Goal: Entertainment & Leisure: Consume media (video, audio)

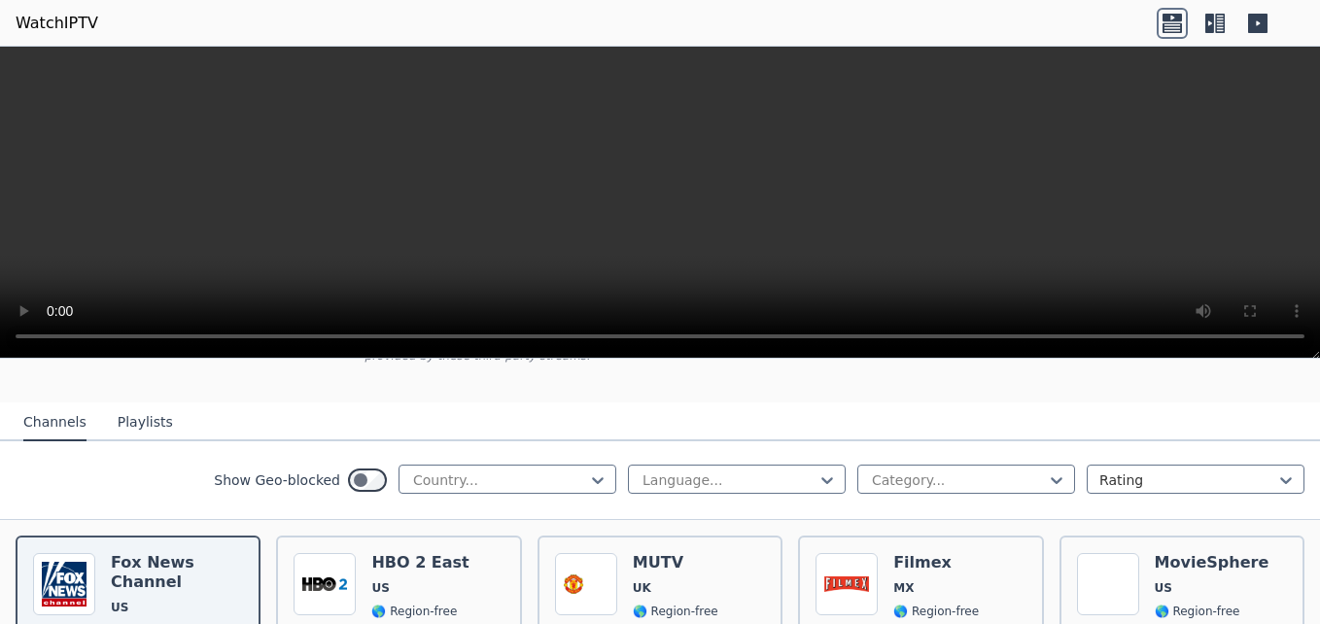
scroll to position [194, 0]
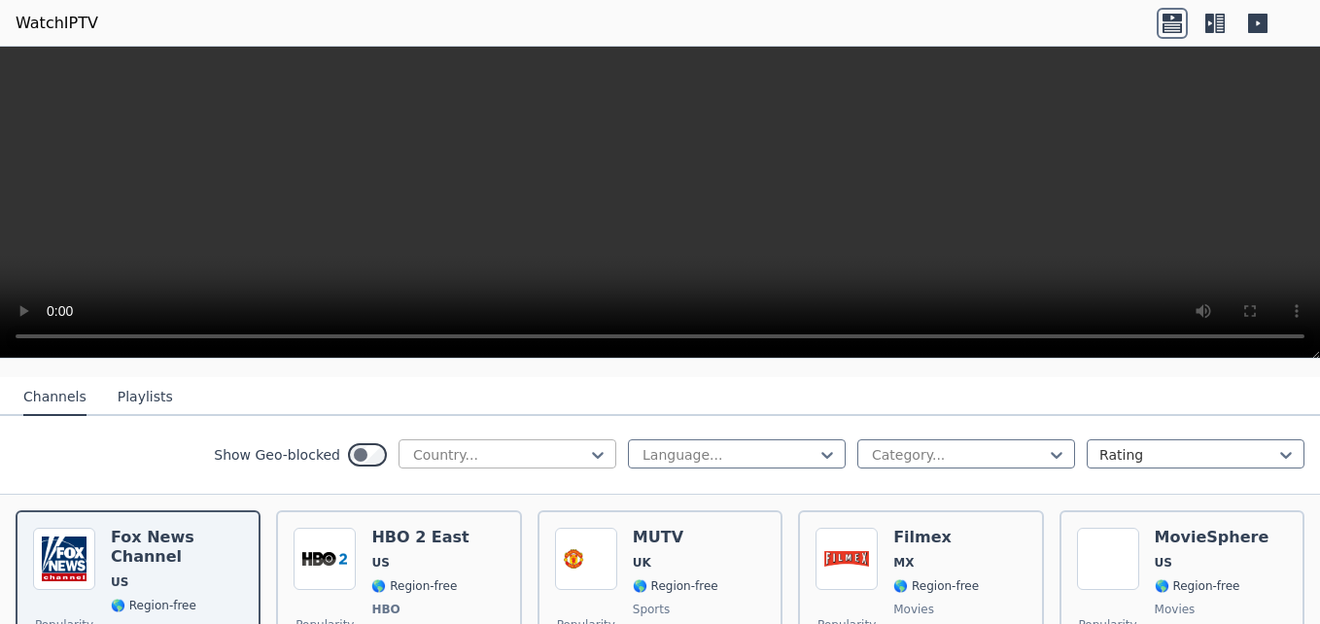
click at [441, 445] on div at bounding box center [499, 454] width 177 height 19
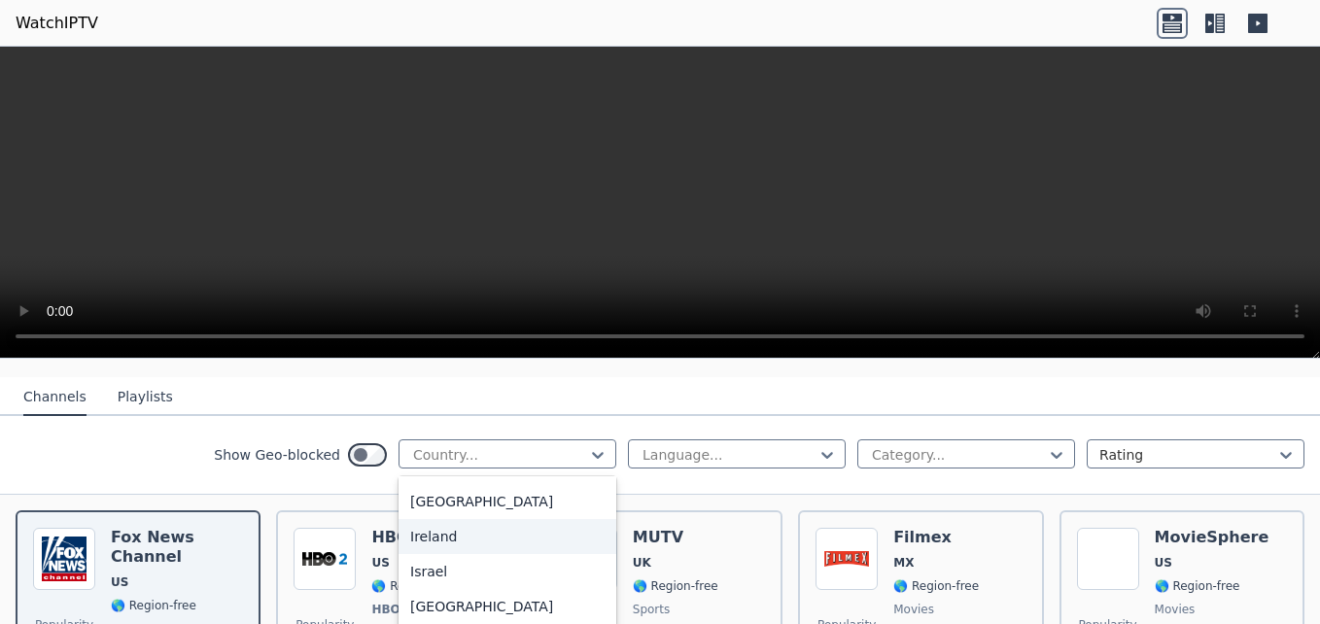
scroll to position [3012, 0]
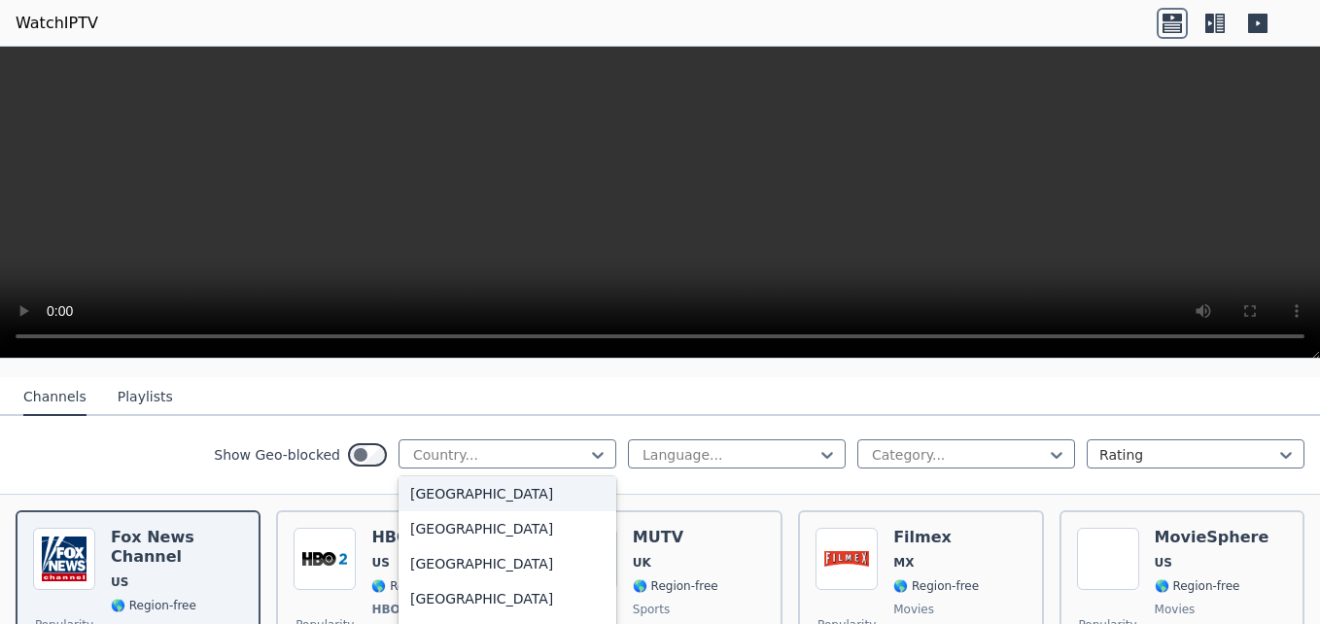
click at [433, 499] on div "[GEOGRAPHIC_DATA]" at bounding box center [507, 493] width 218 height 35
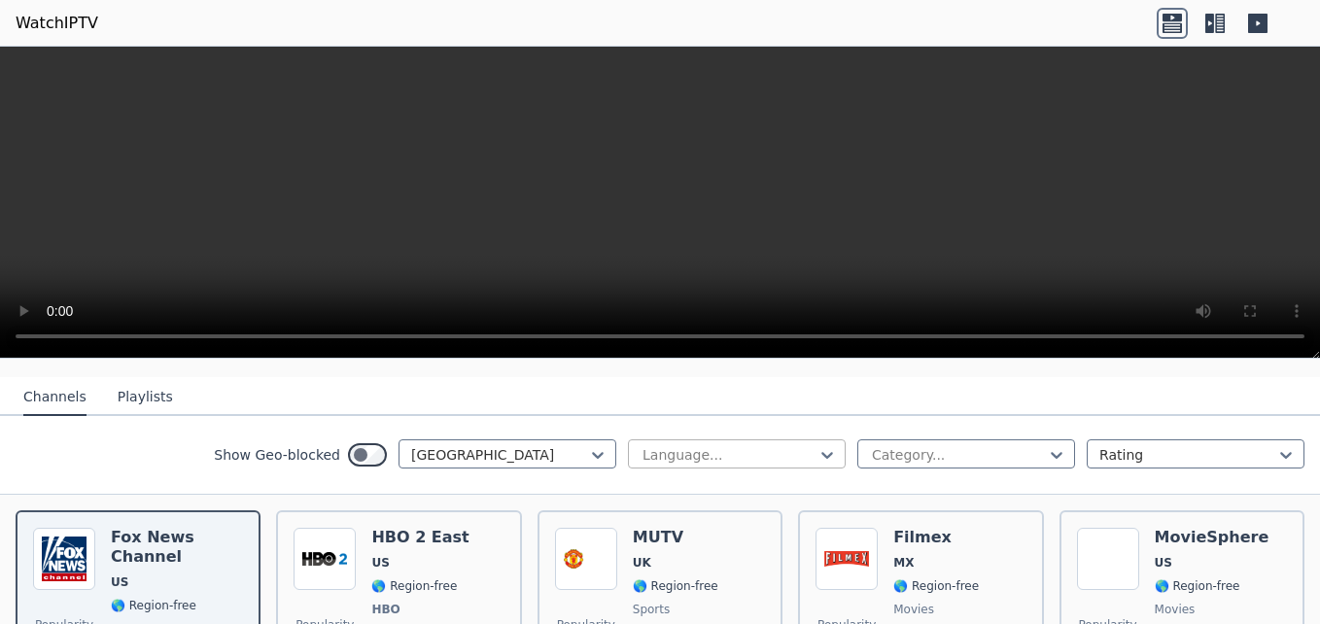
click at [694, 445] on div at bounding box center [728, 454] width 177 height 19
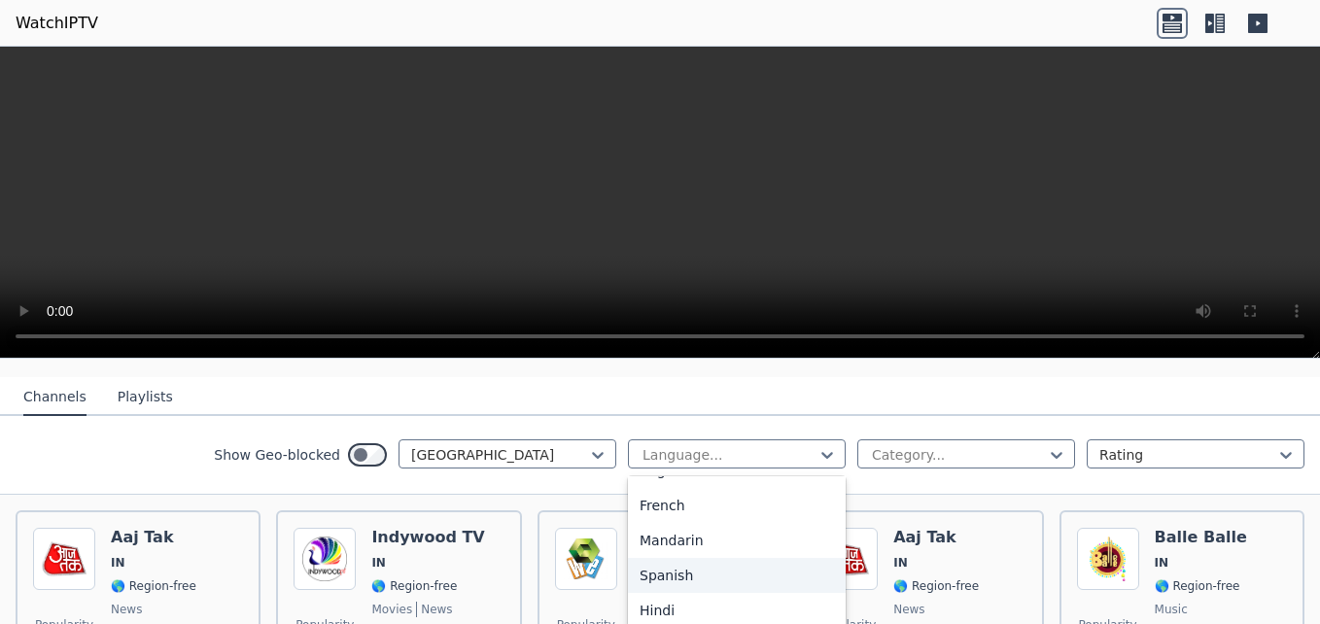
scroll to position [194, 0]
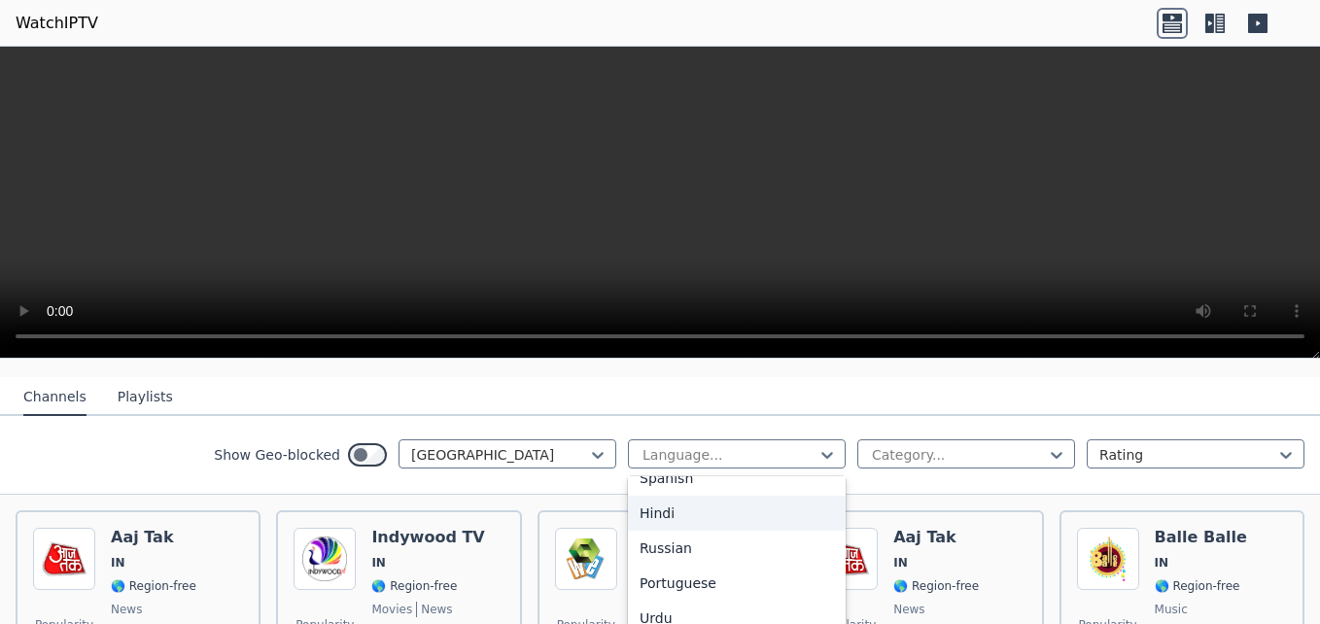
click at [671, 503] on div "Hindi" at bounding box center [737, 513] width 218 height 35
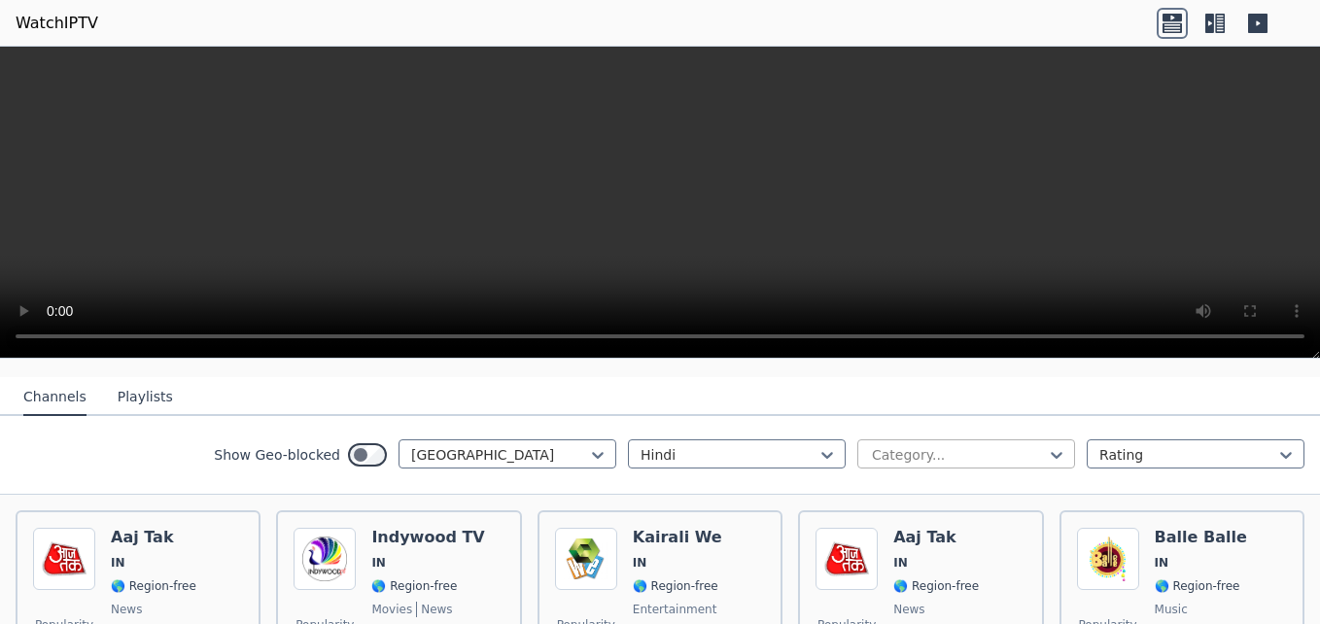
click at [945, 445] on div at bounding box center [958, 454] width 177 height 19
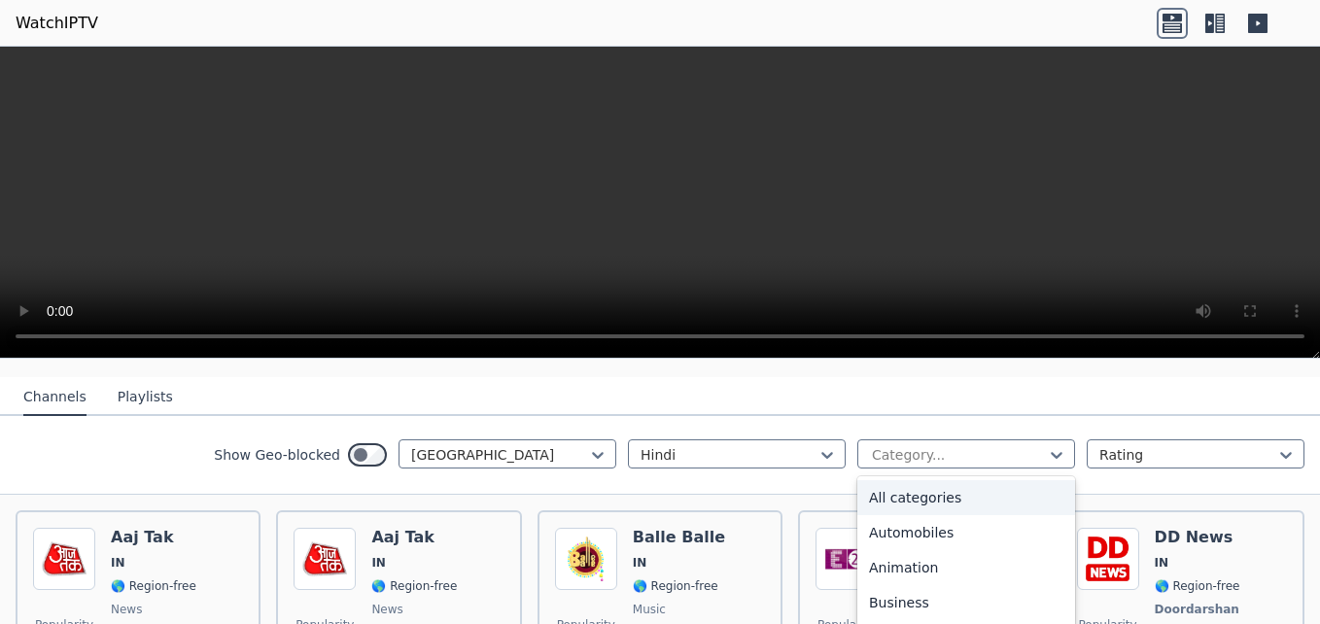
click at [935, 483] on div "All categories" at bounding box center [966, 497] width 218 height 35
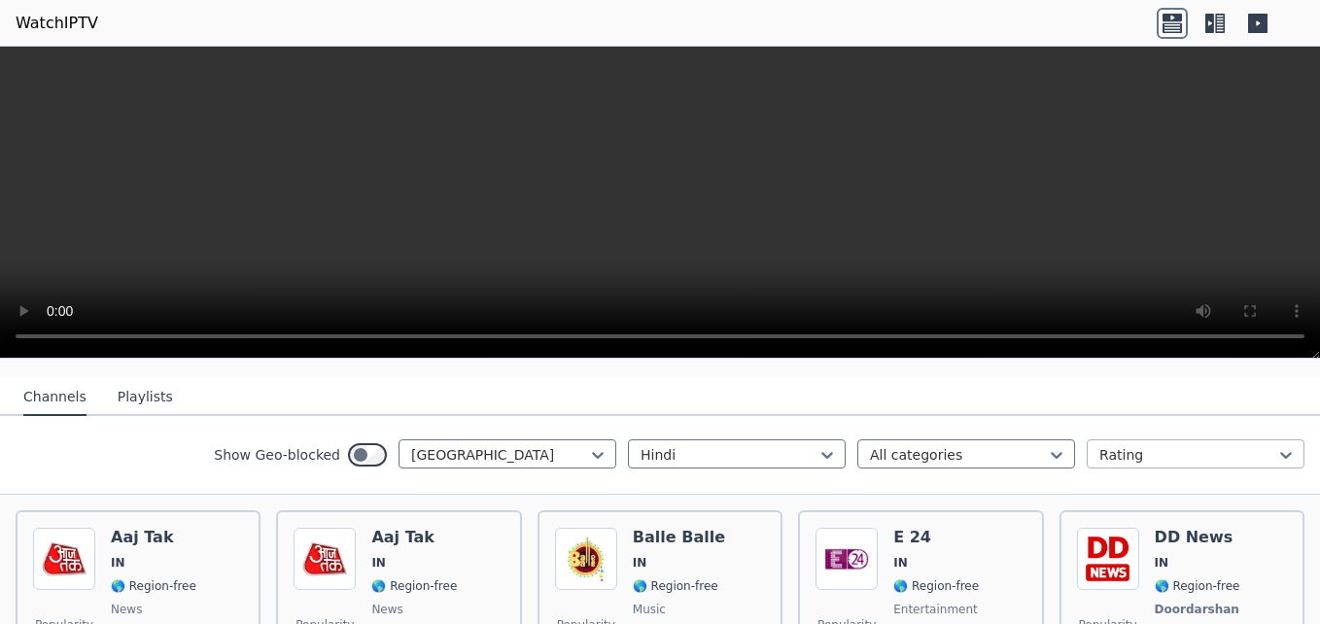
click at [1125, 445] on div at bounding box center [1187, 454] width 177 height 19
click at [1124, 445] on div at bounding box center [1187, 454] width 177 height 19
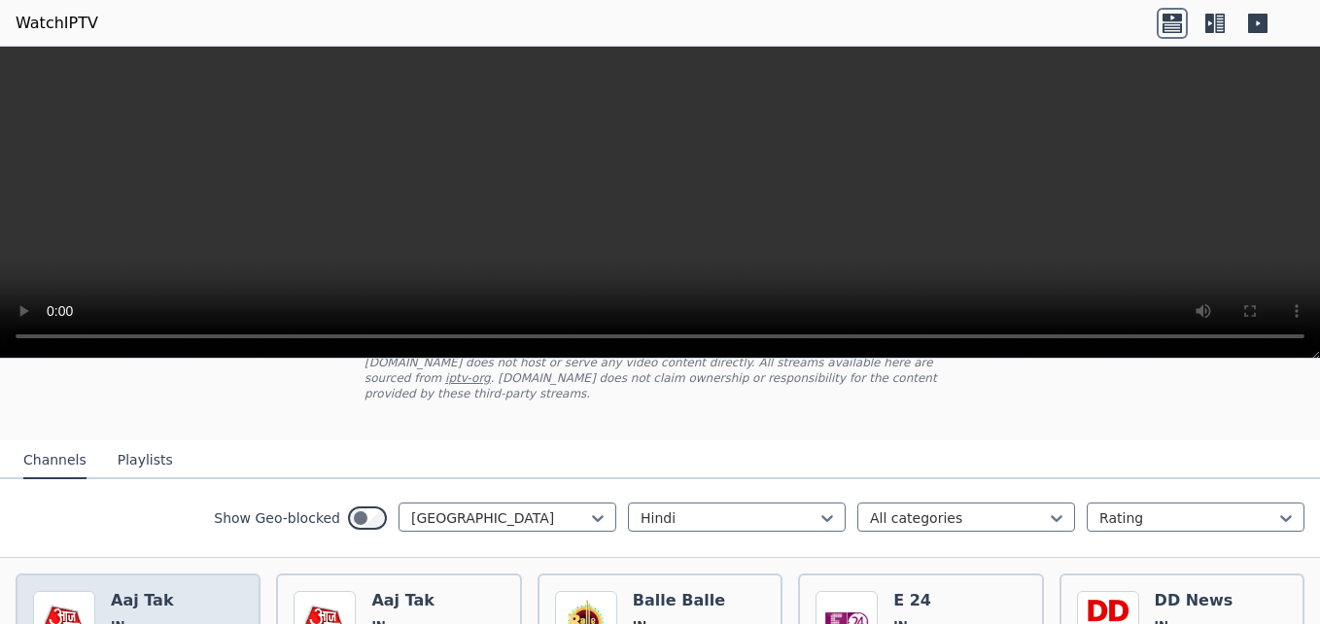
scroll to position [97, 0]
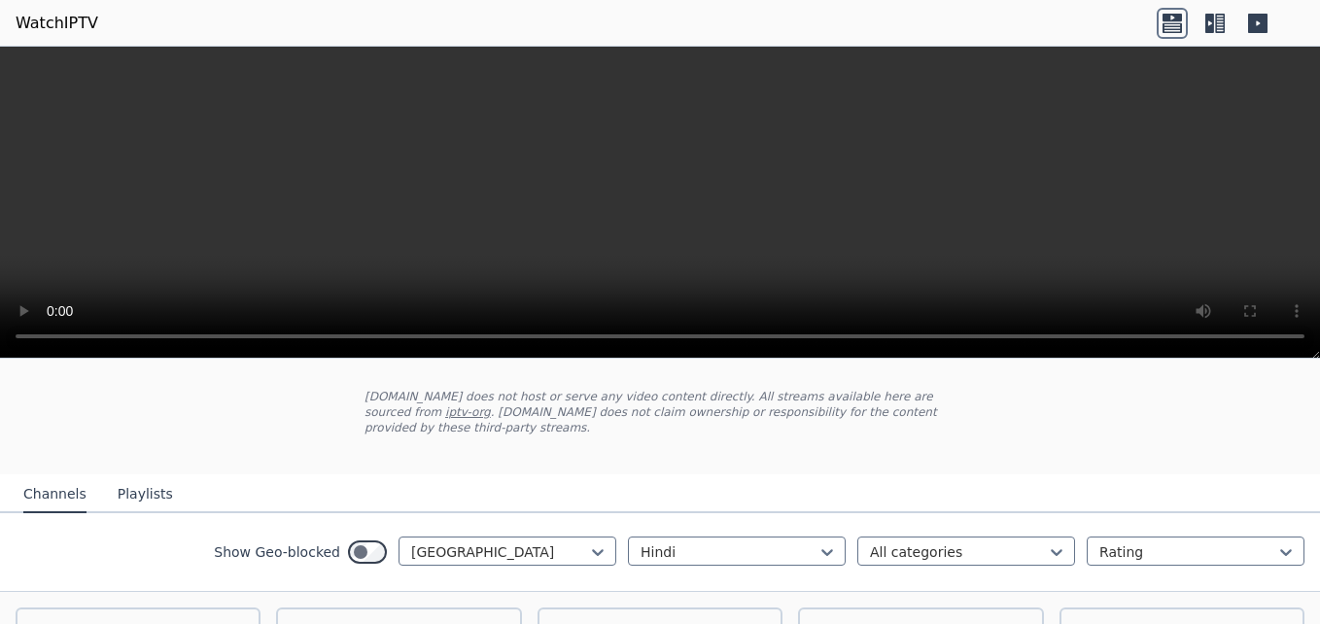
click at [139, 480] on button "Playlists" at bounding box center [145, 494] width 55 height 37
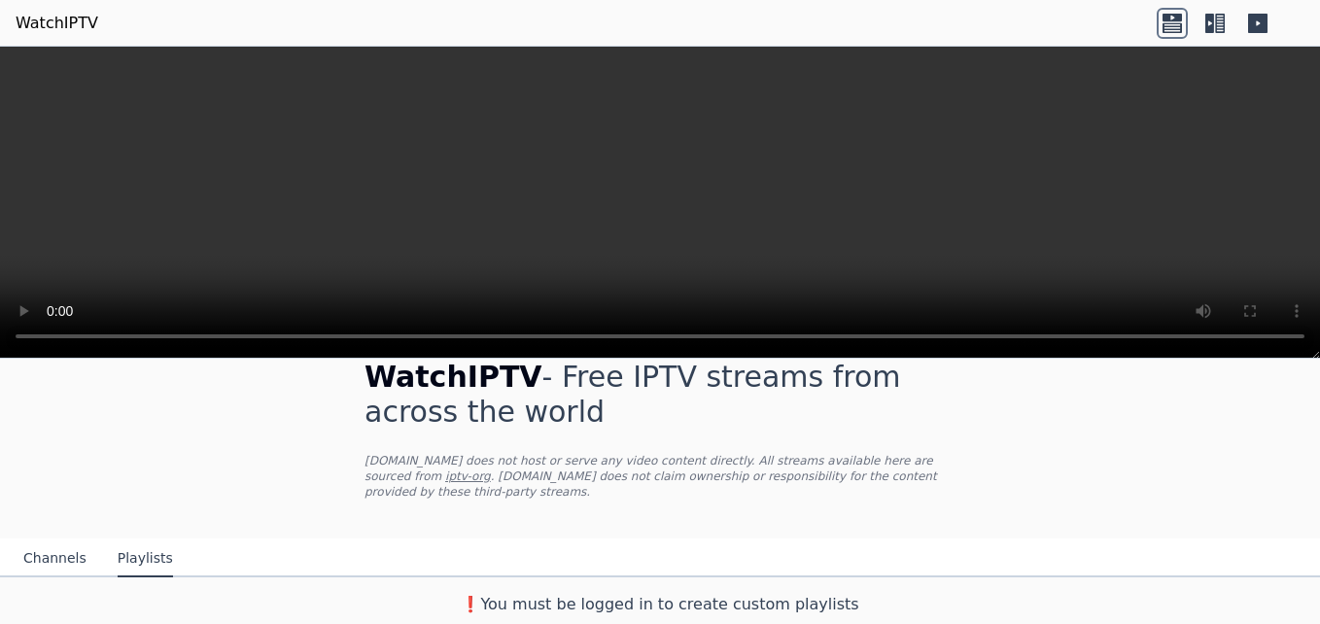
scroll to position [17, 0]
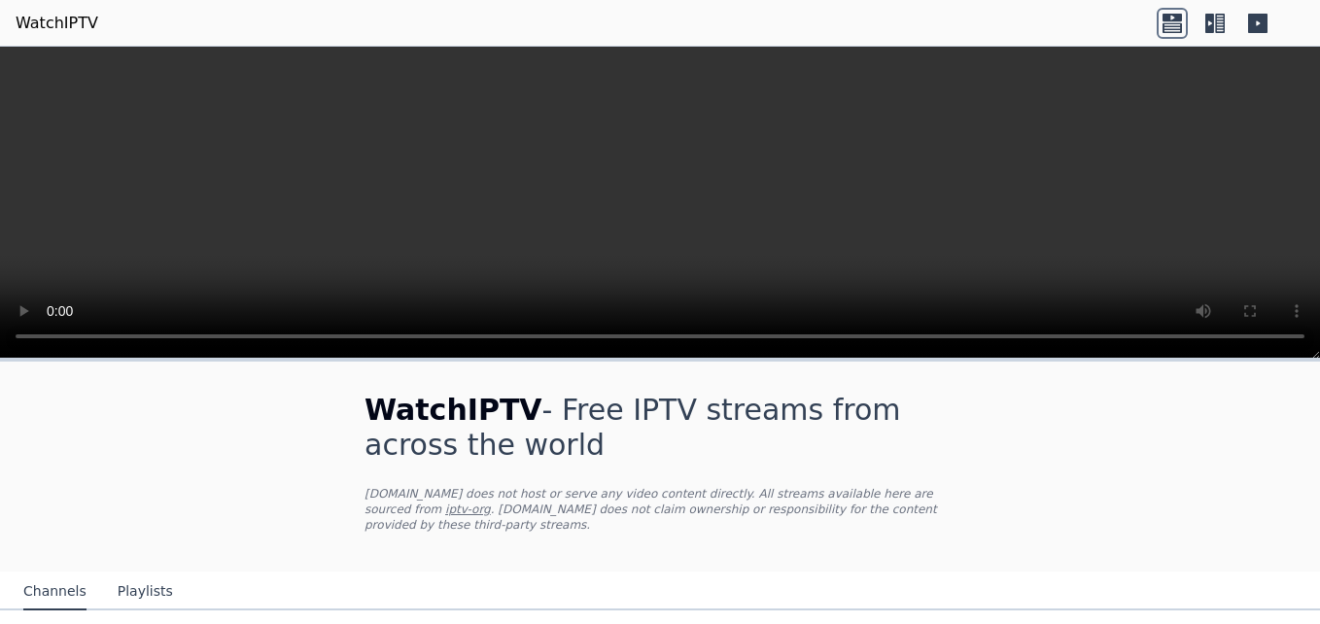
click at [142, 575] on button "Playlists" at bounding box center [145, 591] width 55 height 37
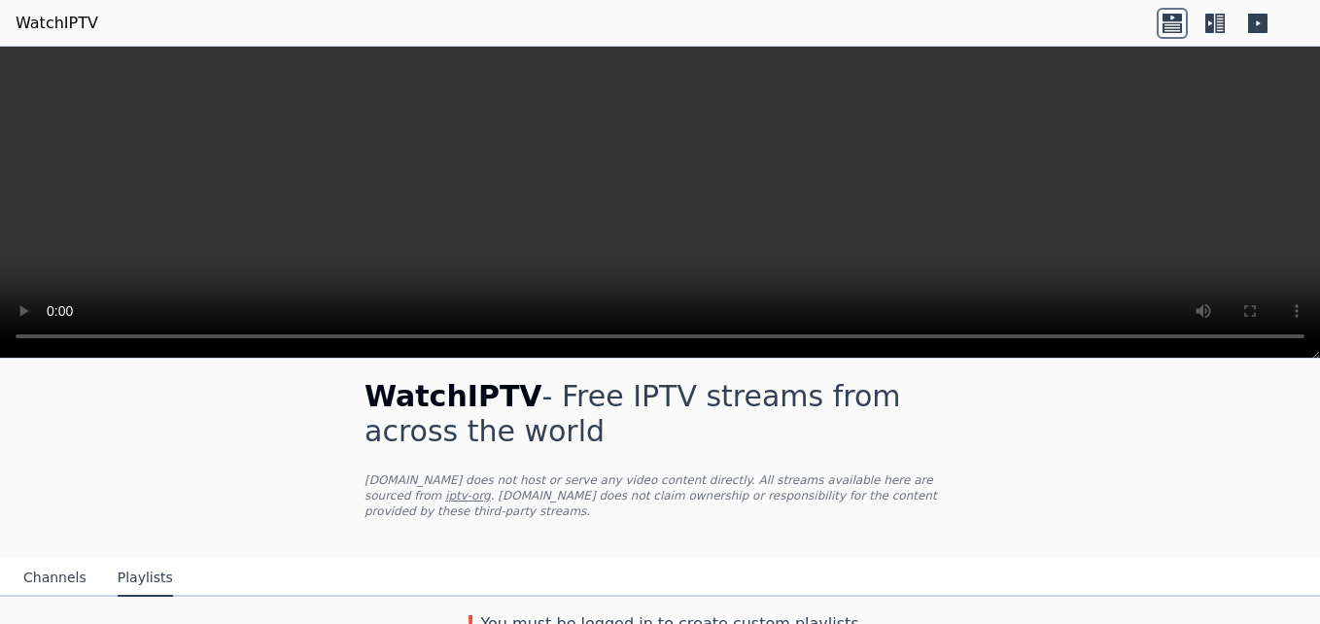
scroll to position [17, 0]
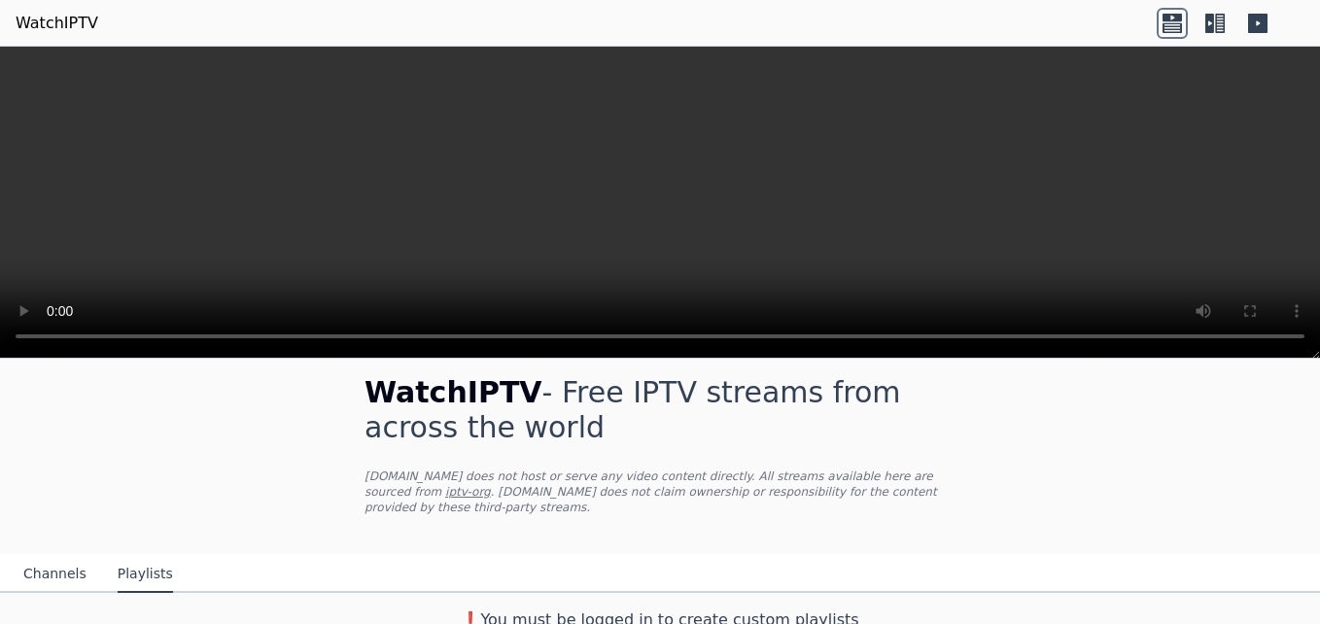
click at [1255, 25] on icon at bounding box center [1257, 23] width 19 height 19
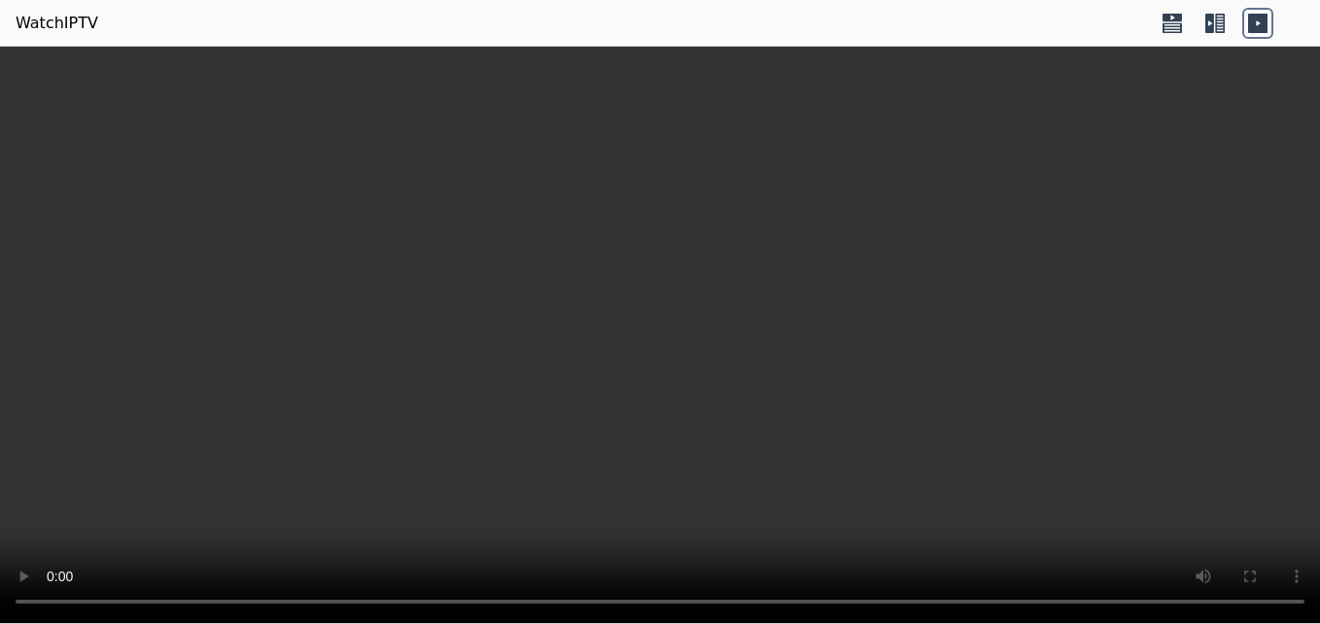
click at [1221, 26] on icon at bounding box center [1220, 23] width 10 height 19
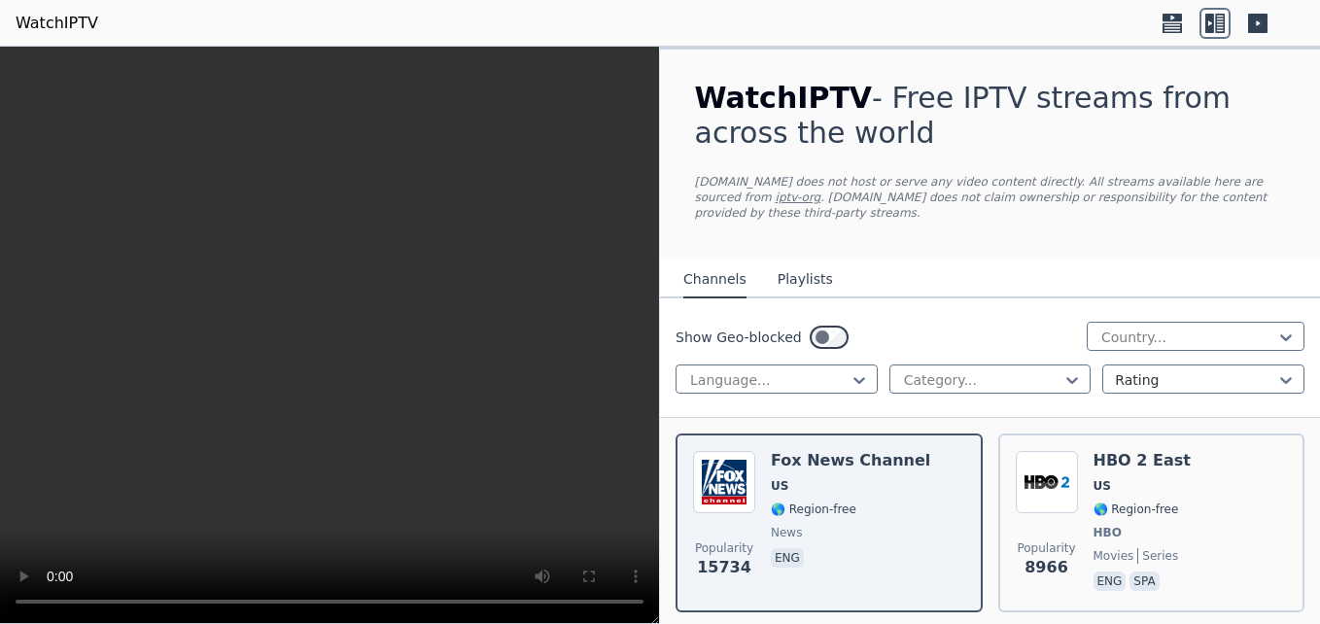
click at [1218, 26] on icon at bounding box center [1220, 23] width 10 height 19
click at [786, 261] on button "Playlists" at bounding box center [804, 279] width 55 height 37
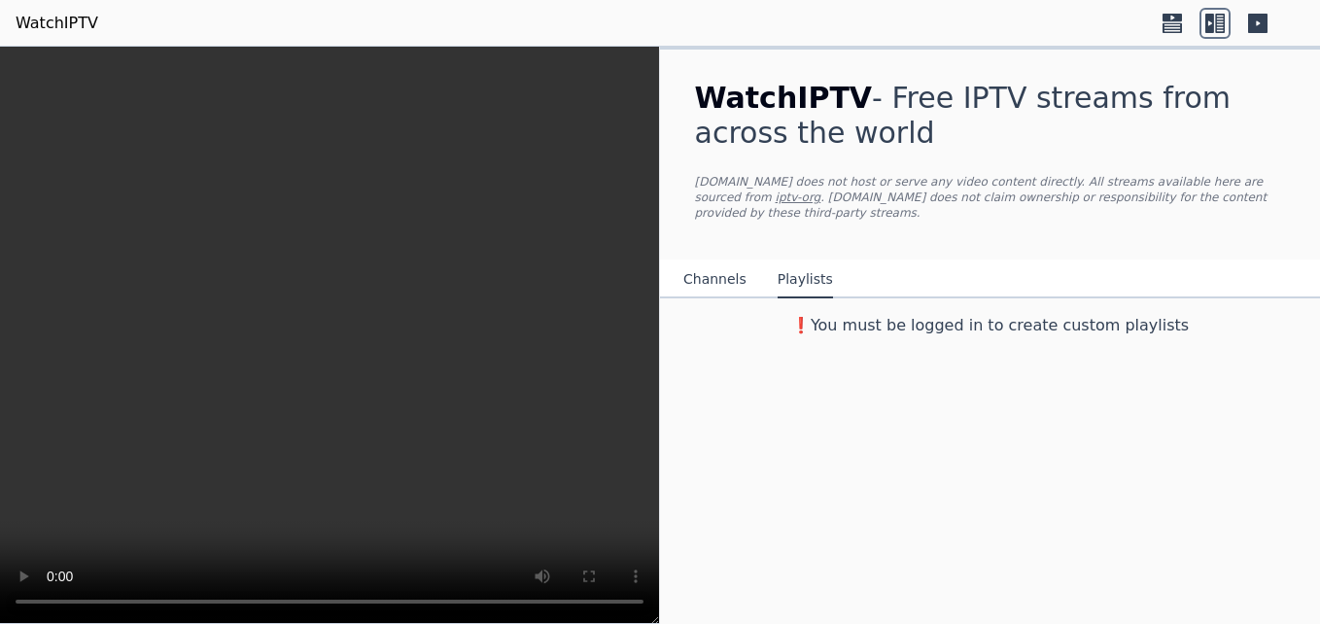
click at [698, 264] on button "Channels" at bounding box center [714, 279] width 63 height 37
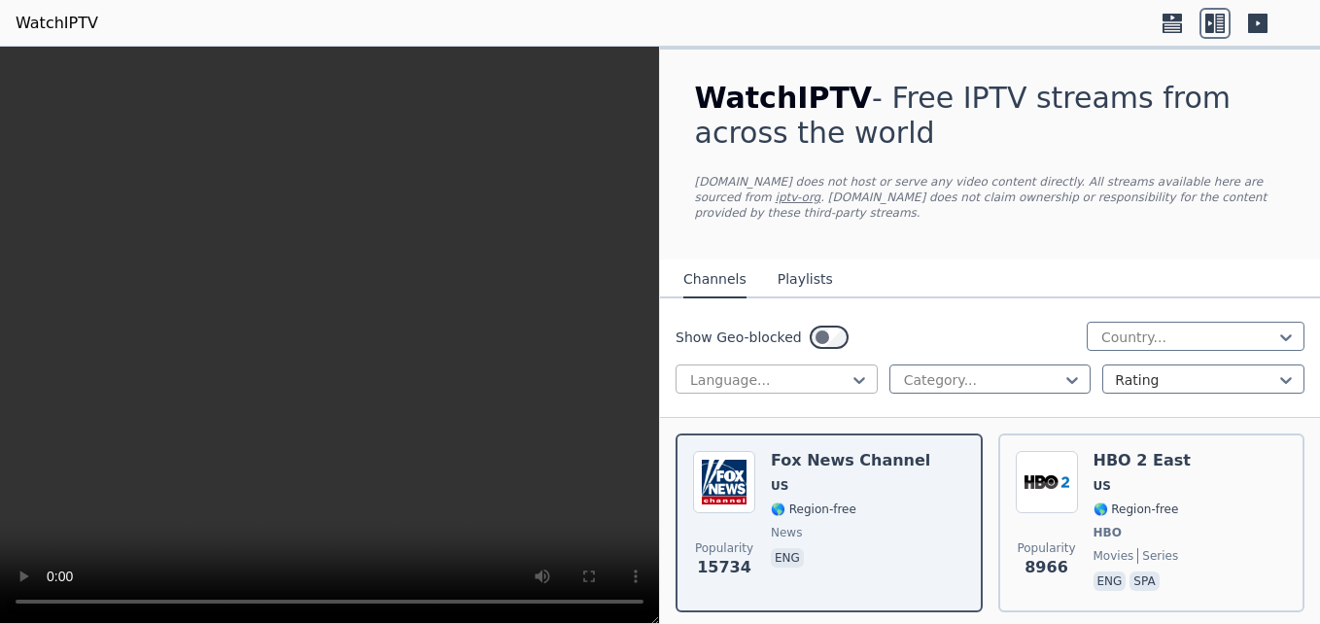
click at [825, 370] on div at bounding box center [768, 379] width 161 height 19
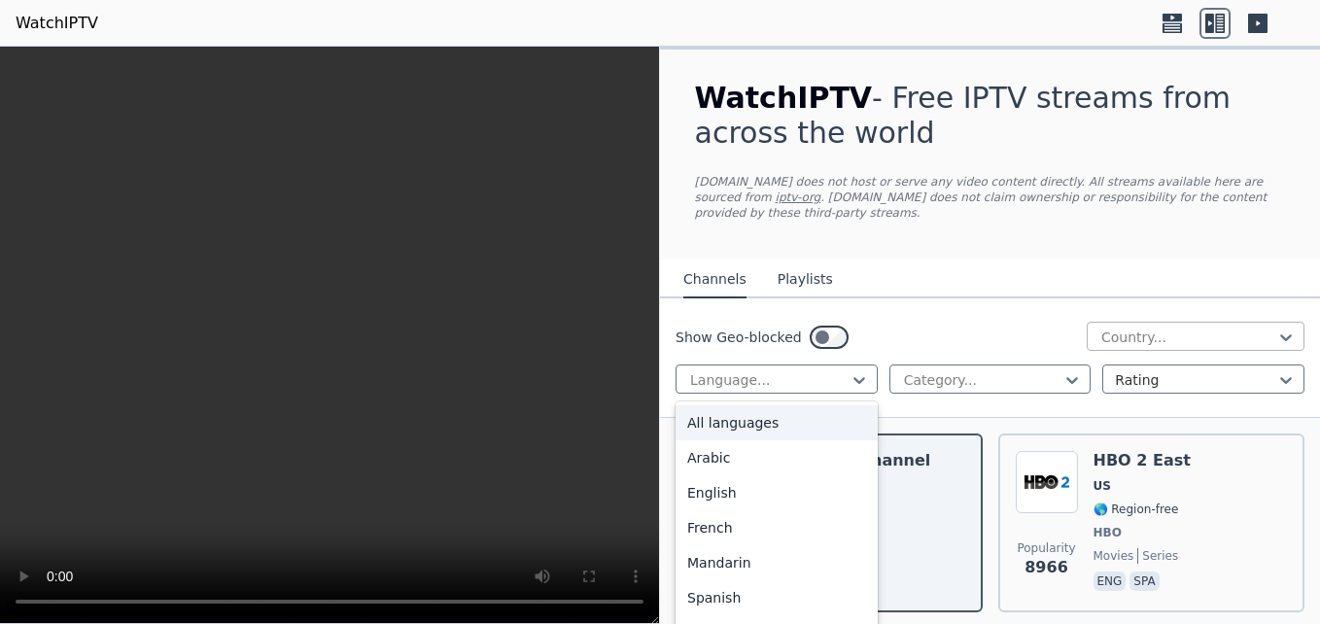
click at [1159, 327] on div at bounding box center [1187, 336] width 177 height 19
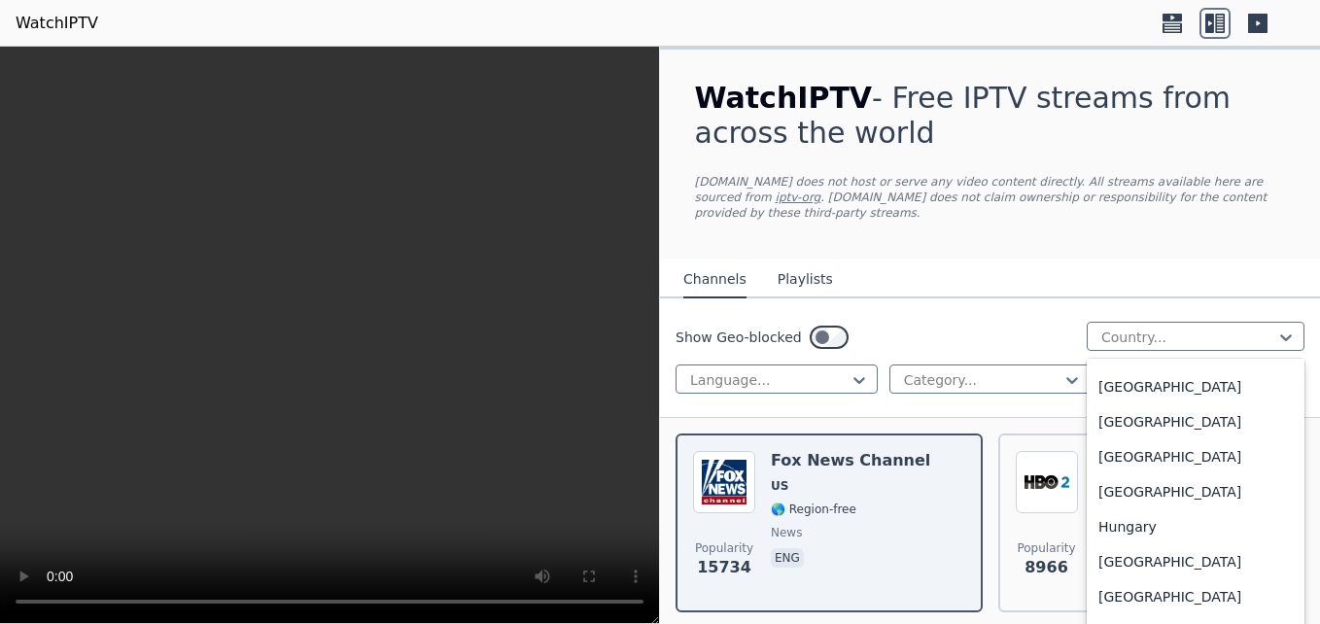
scroll to position [2915, 0]
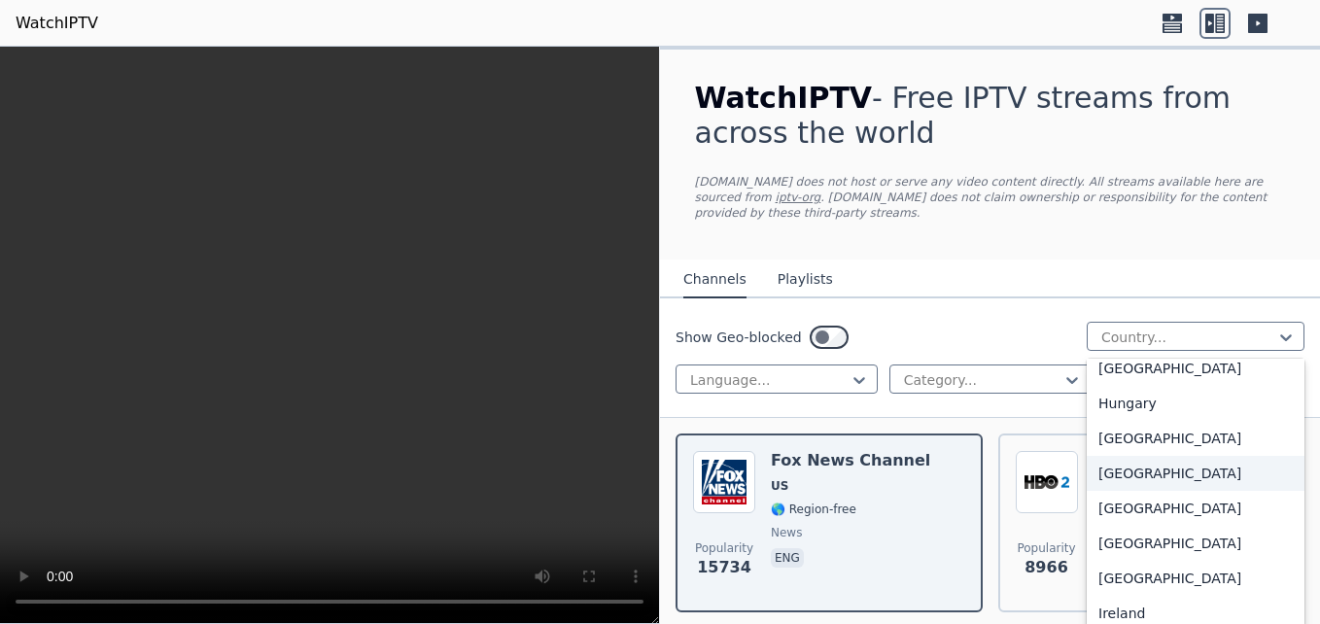
click at [1097, 467] on div "[GEOGRAPHIC_DATA]" at bounding box center [1195, 473] width 218 height 35
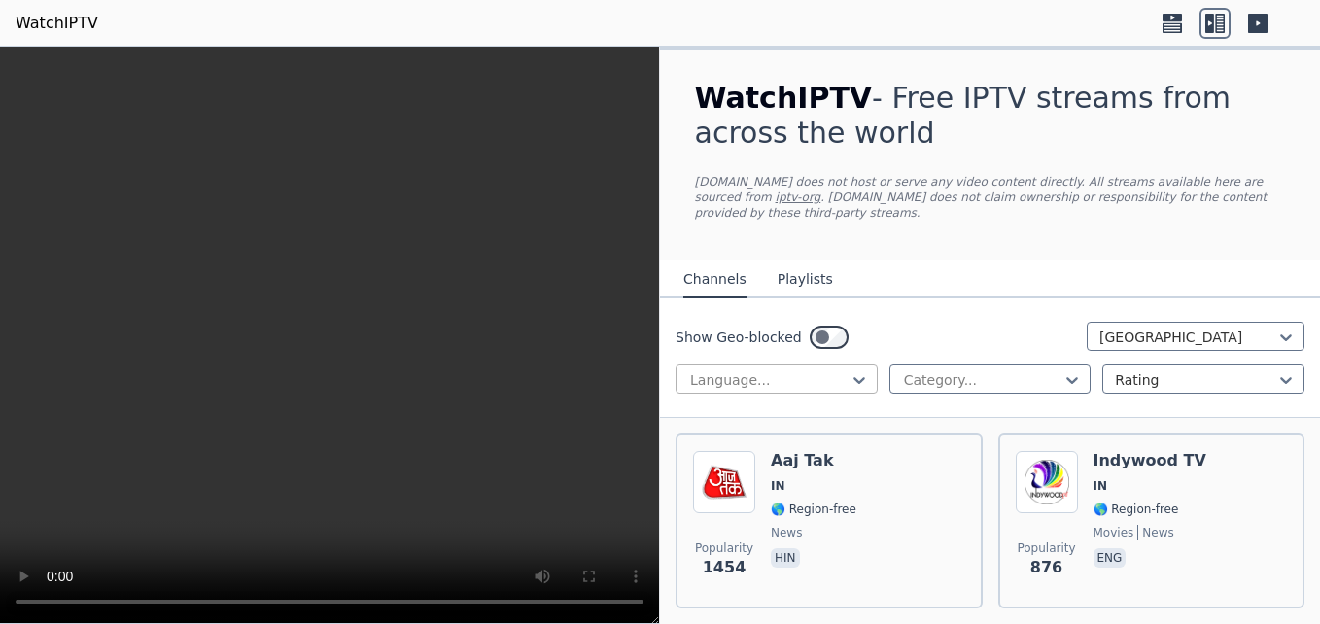
click at [739, 370] on div at bounding box center [768, 379] width 161 height 19
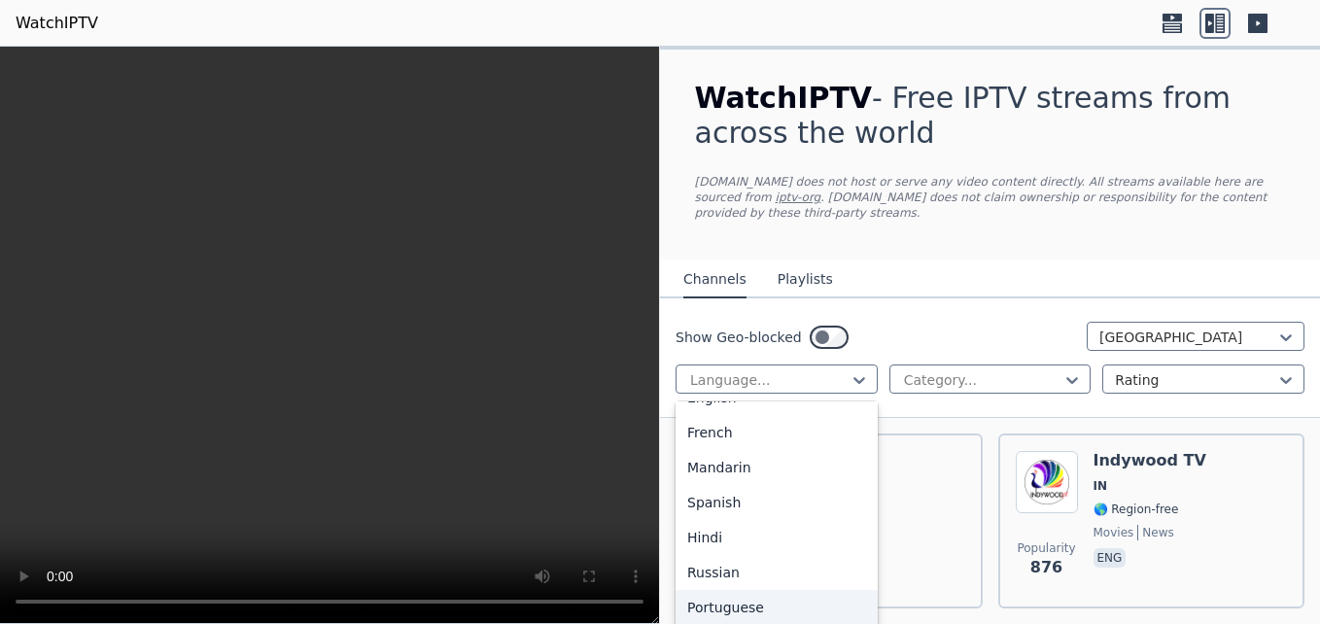
scroll to position [61, 0]
click at [723, 556] on div "Hindi" at bounding box center [776, 571] width 202 height 35
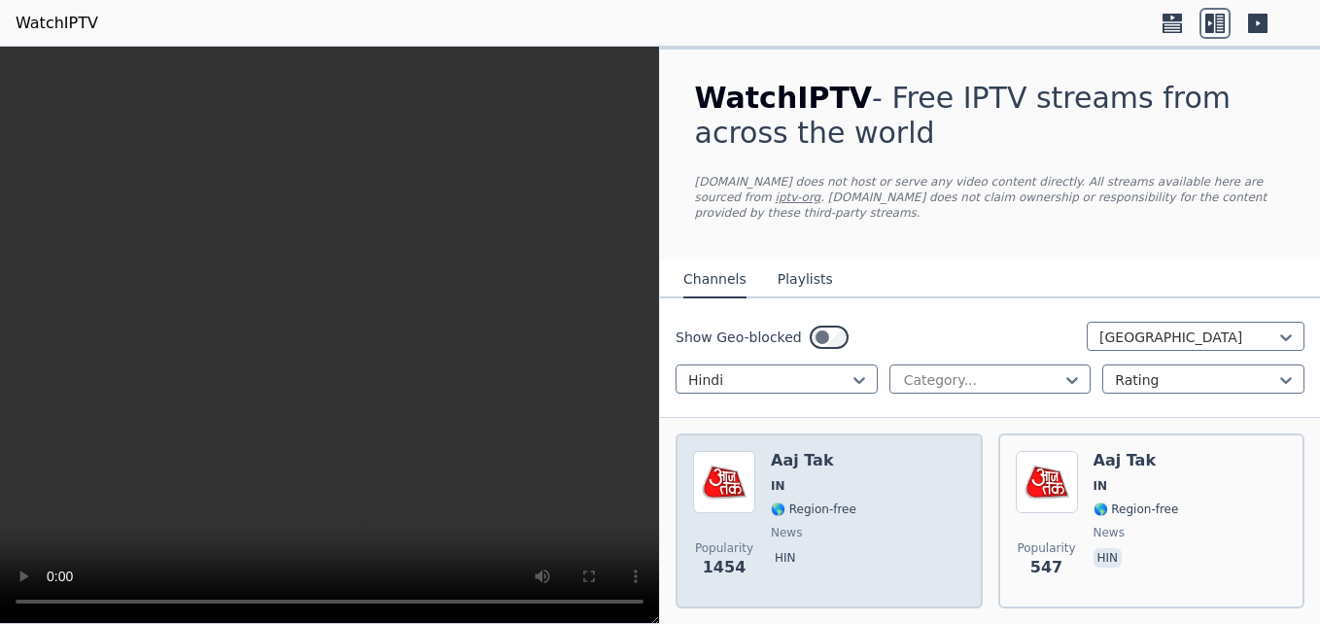
click at [871, 451] on div "Popularity 1454 Aaj Tak IN 🌎 Region-free news hin" at bounding box center [829, 521] width 272 height 140
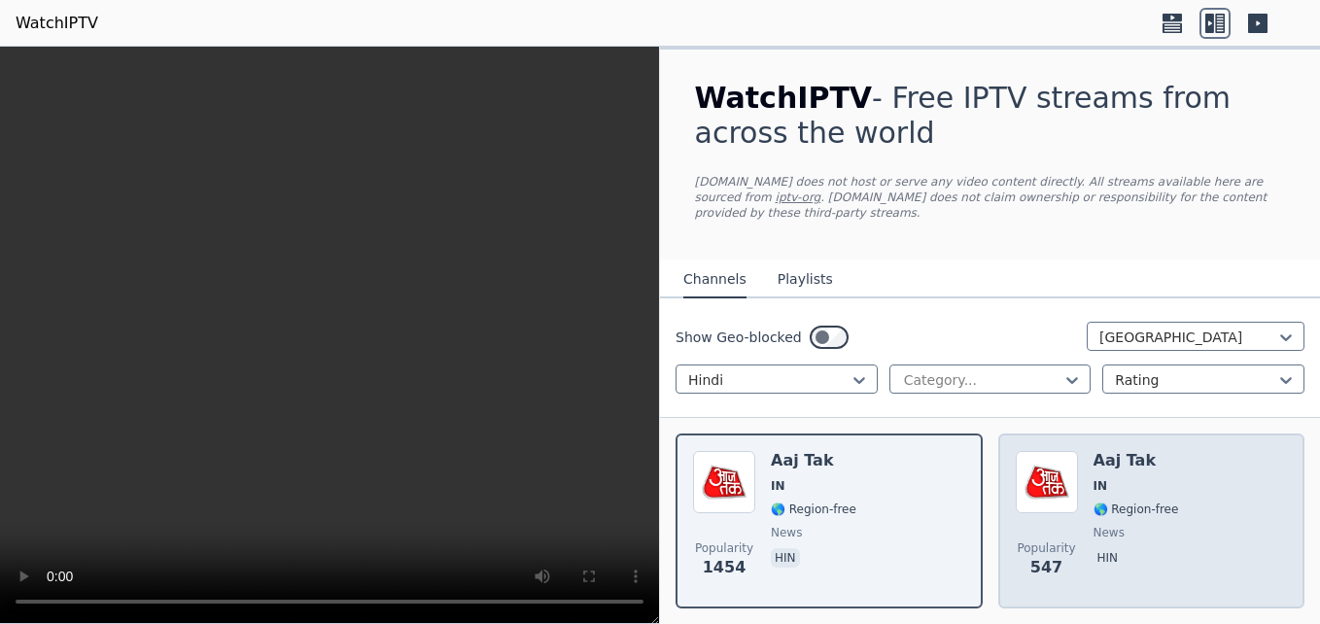
click at [1209, 487] on div "Popularity 547 Aaj Tak IN 🌎 Region-free news hin" at bounding box center [1151, 521] width 272 height 140
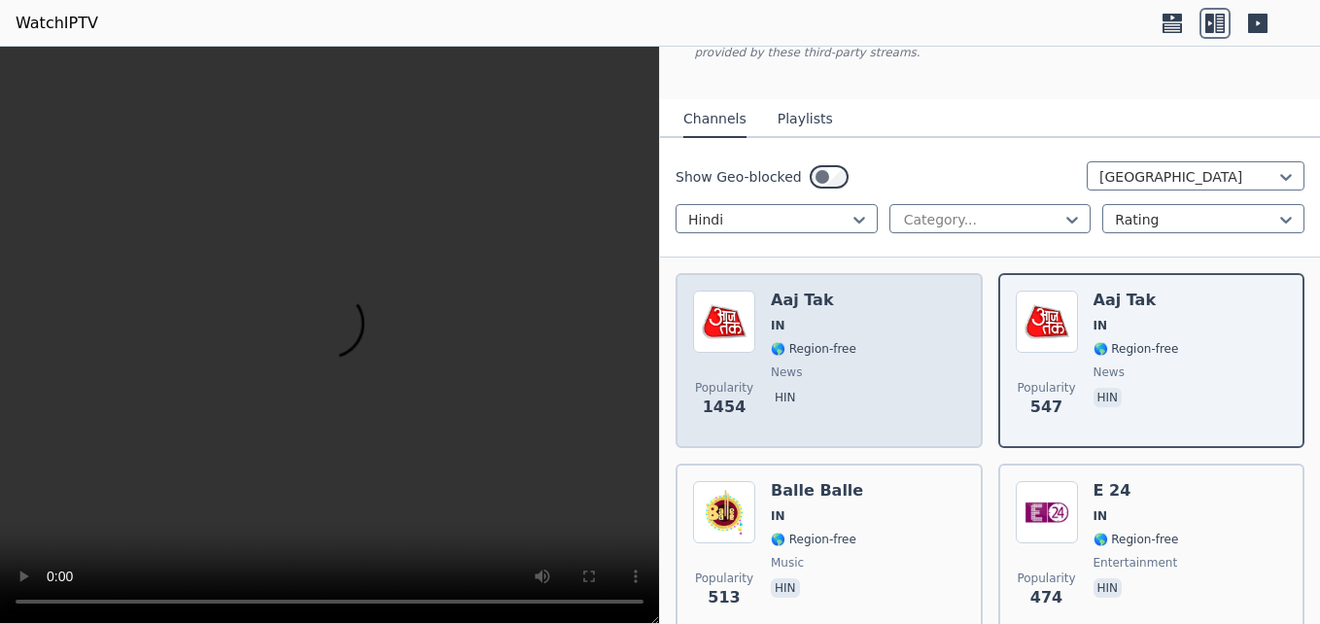
scroll to position [194, 0]
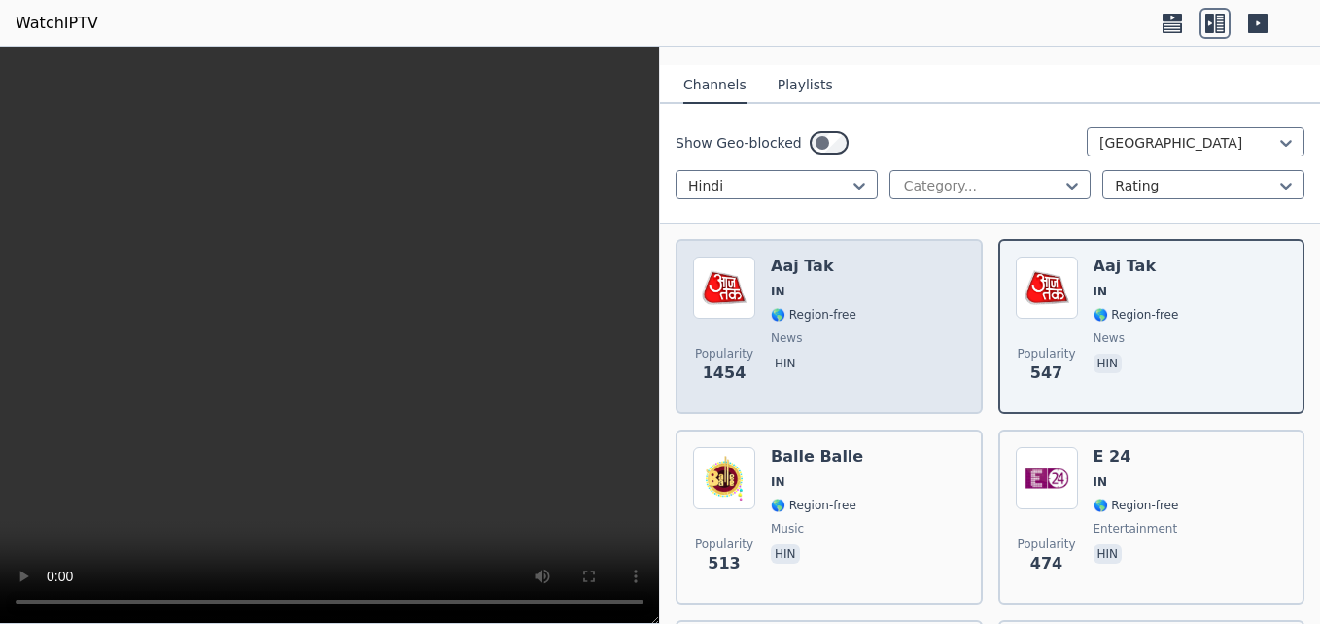
click at [904, 310] on div "Popularity 1454 Aaj Tak IN 🌎 Region-free news hin" at bounding box center [829, 327] width 272 height 140
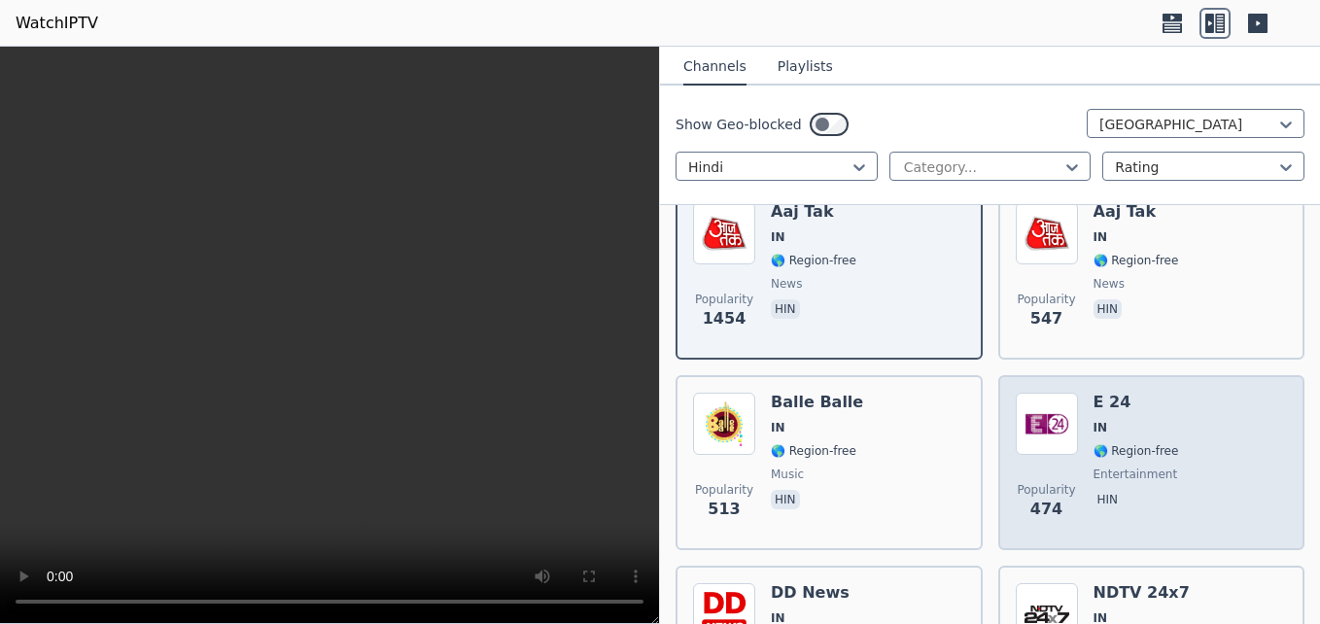
scroll to position [292, 0]
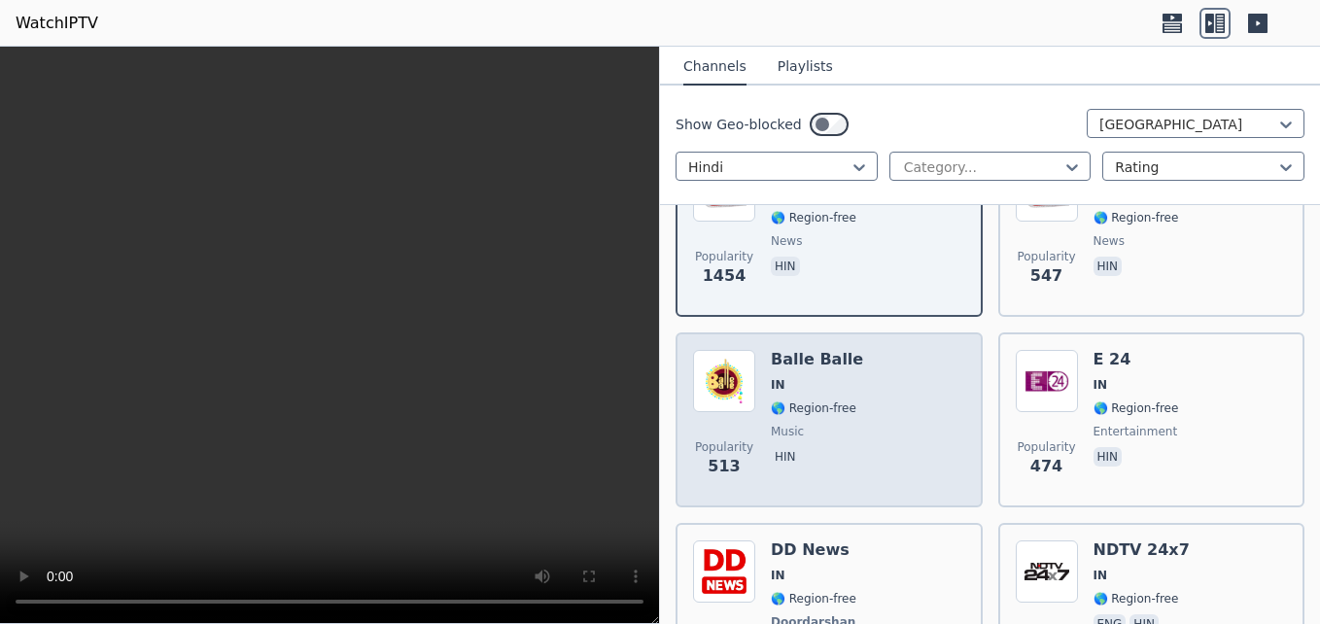
click at [927, 378] on div "Popularity 513 Balle Balle IN 🌎 Region-free music hin" at bounding box center [829, 420] width 272 height 140
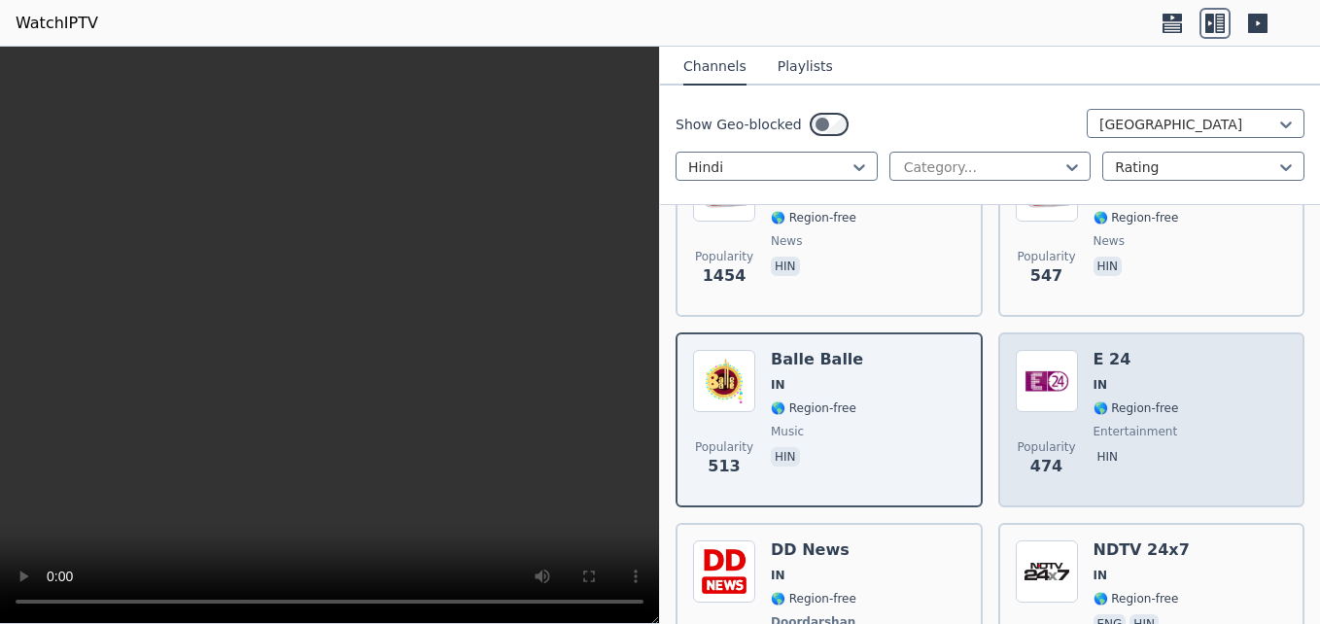
click at [1117, 425] on div "E 24 IN 🌎 Region-free entertainment hin" at bounding box center [1136, 420] width 86 height 140
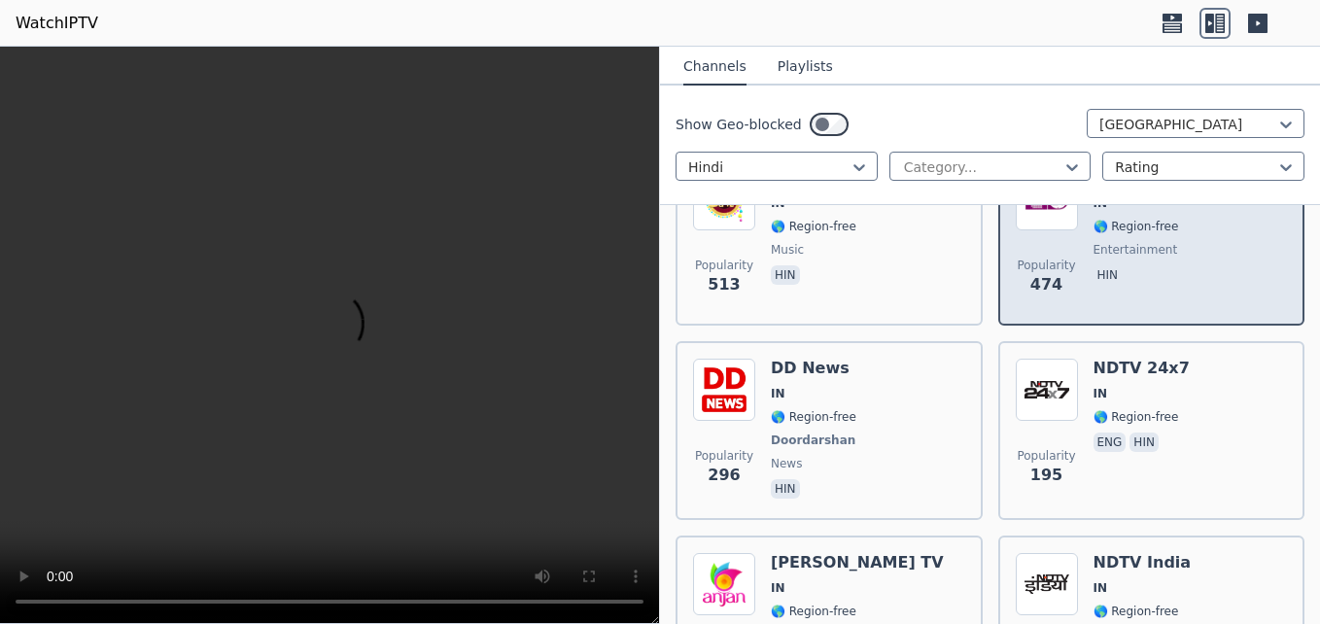
scroll to position [486, 0]
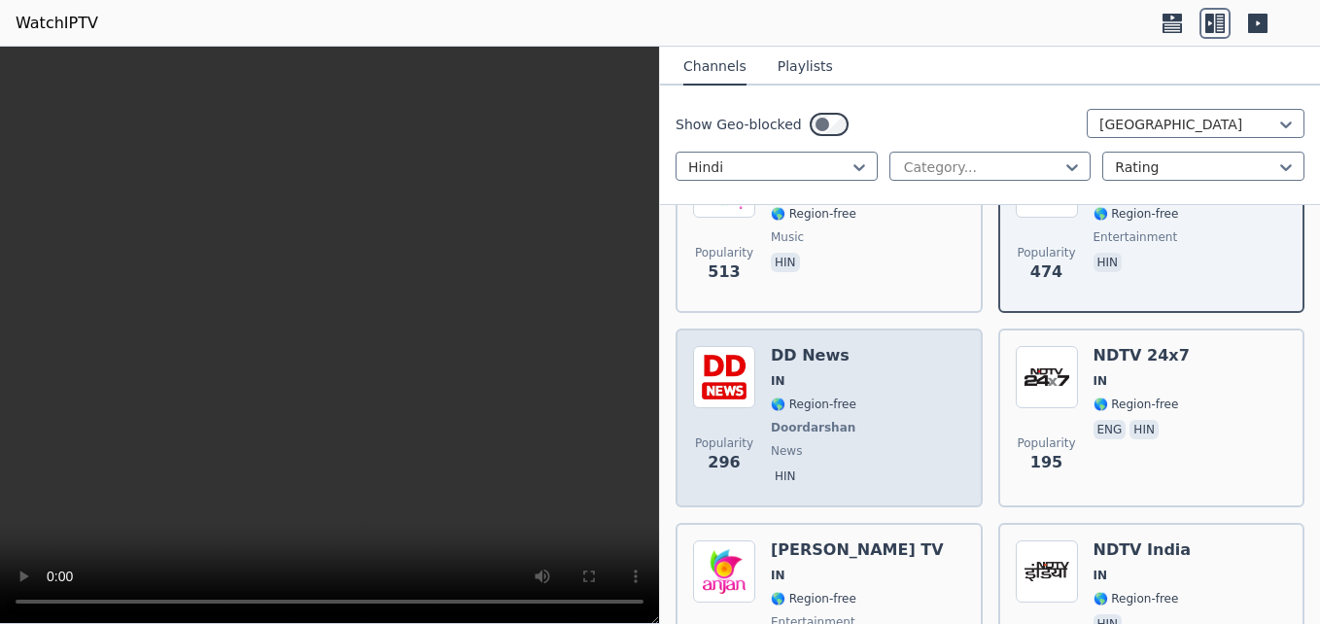
click at [871, 363] on div "Popularity 296 DD News IN 🌎 Region-free Doordarshan news hin" at bounding box center [829, 418] width 272 height 144
